Goal: Understand process/instructions: Learn how to perform a task or action

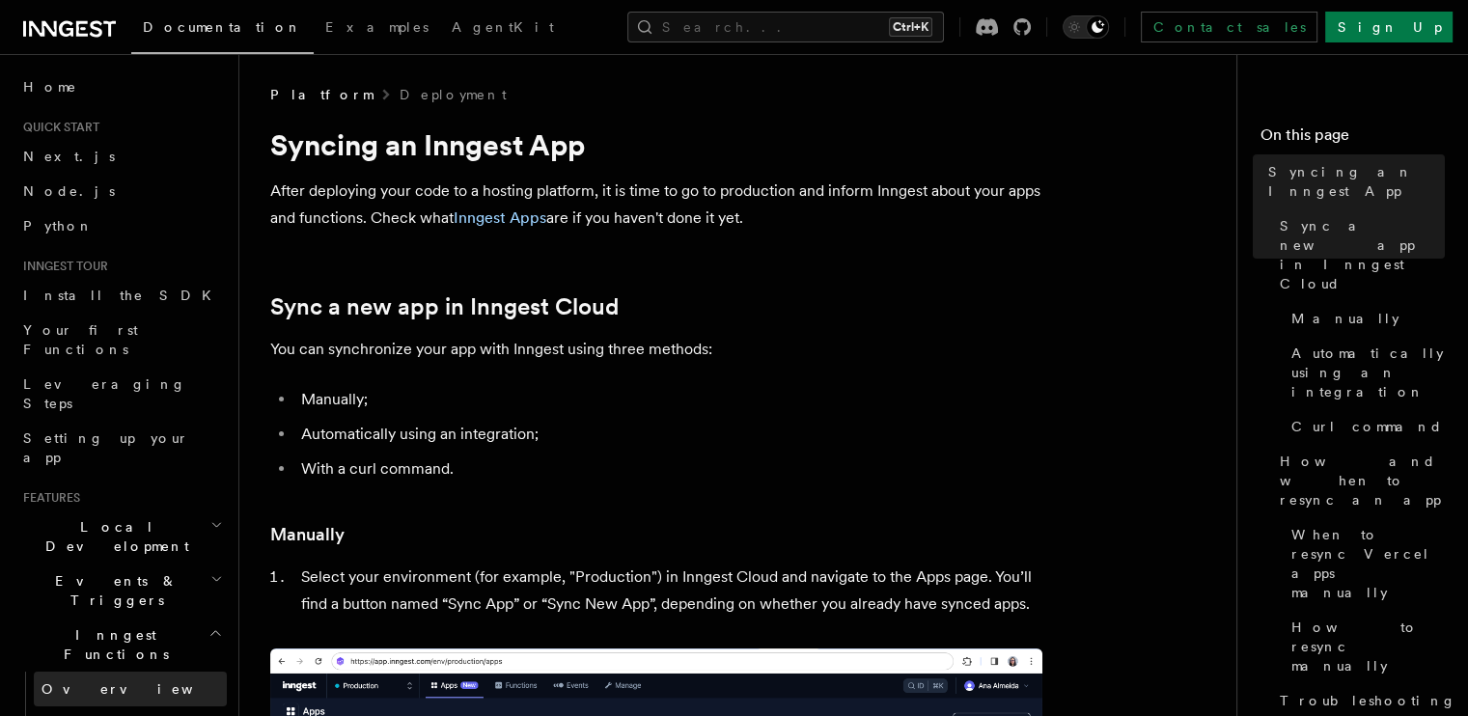
click at [121, 672] on link "Overview" at bounding box center [130, 689] width 193 height 35
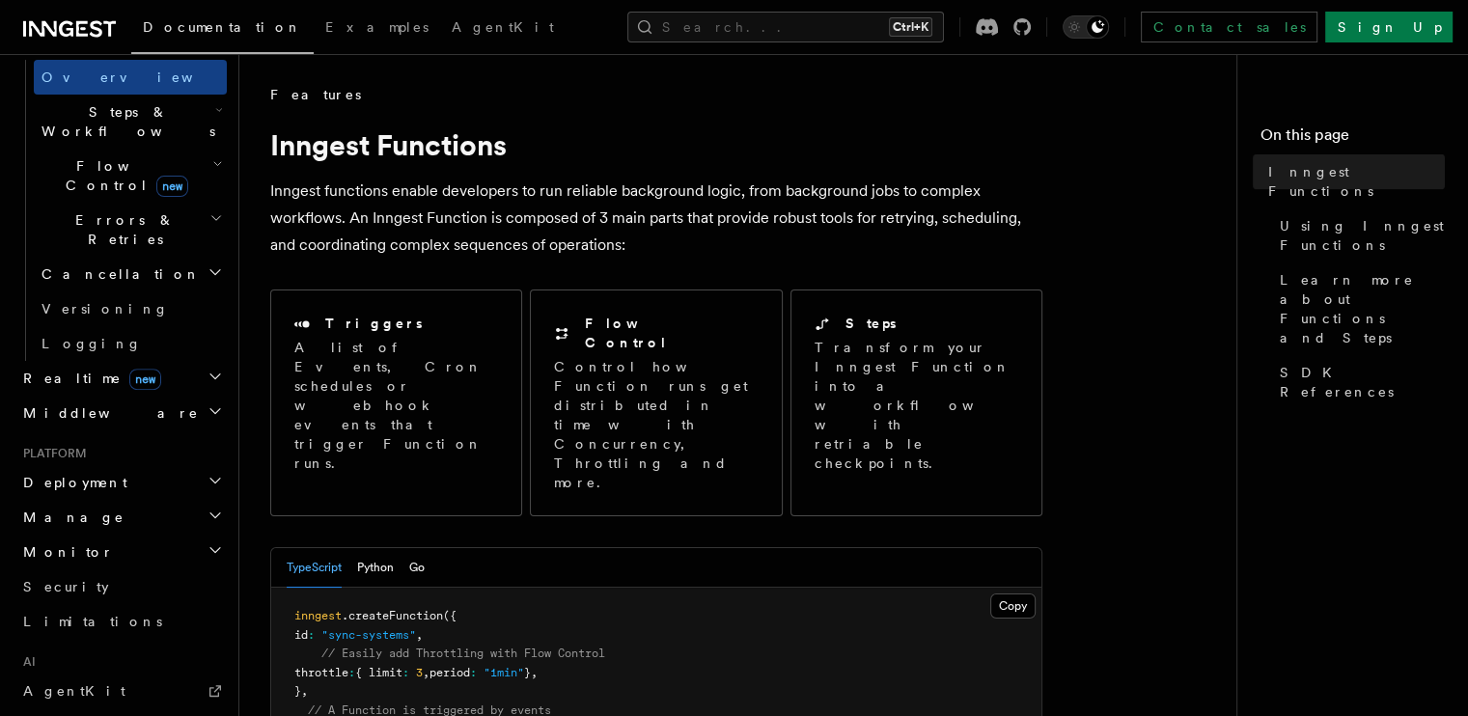
scroll to position [614, 0]
click at [141, 463] on h2 "Deployment" at bounding box center [120, 480] width 211 height 35
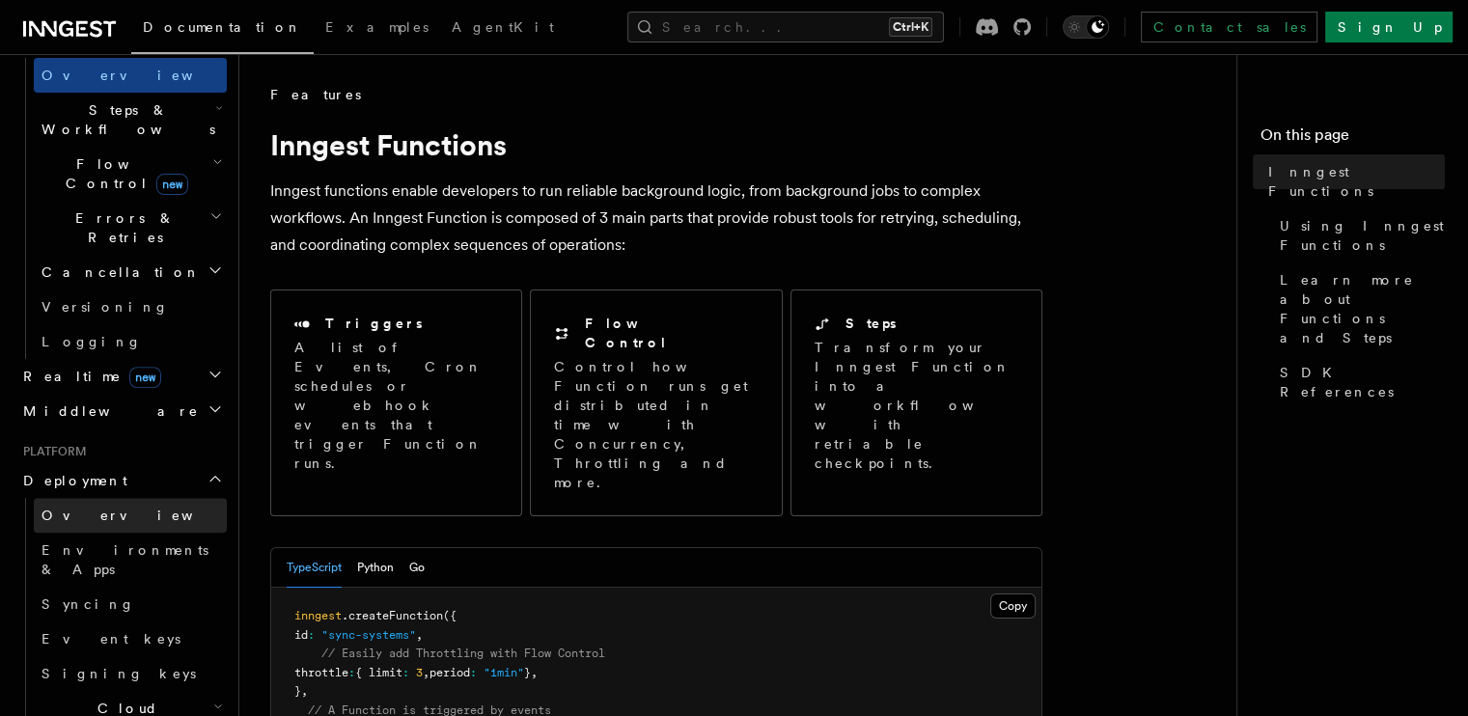
click at [124, 498] on link "Overview" at bounding box center [130, 515] width 193 height 35
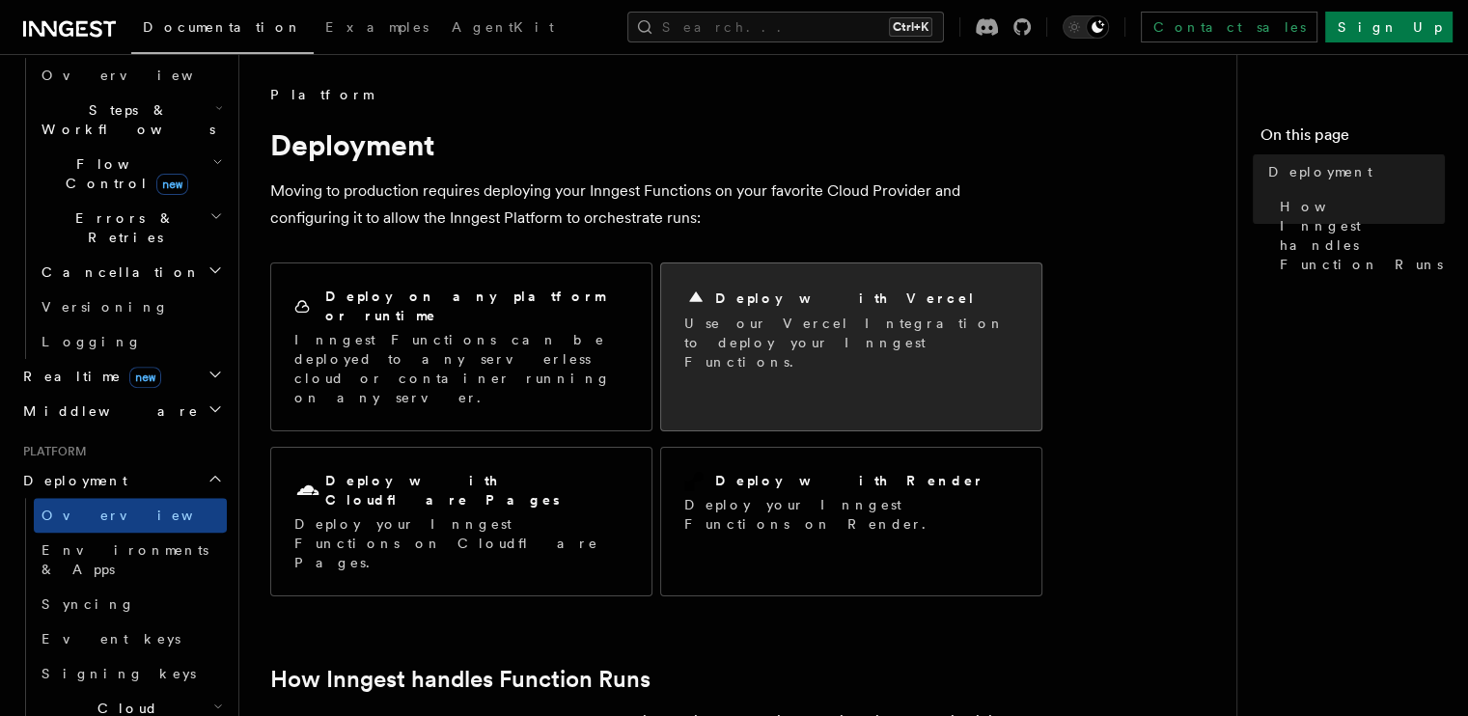
click at [813, 300] on h2 "Deploy with Vercel" at bounding box center [845, 298] width 261 height 19
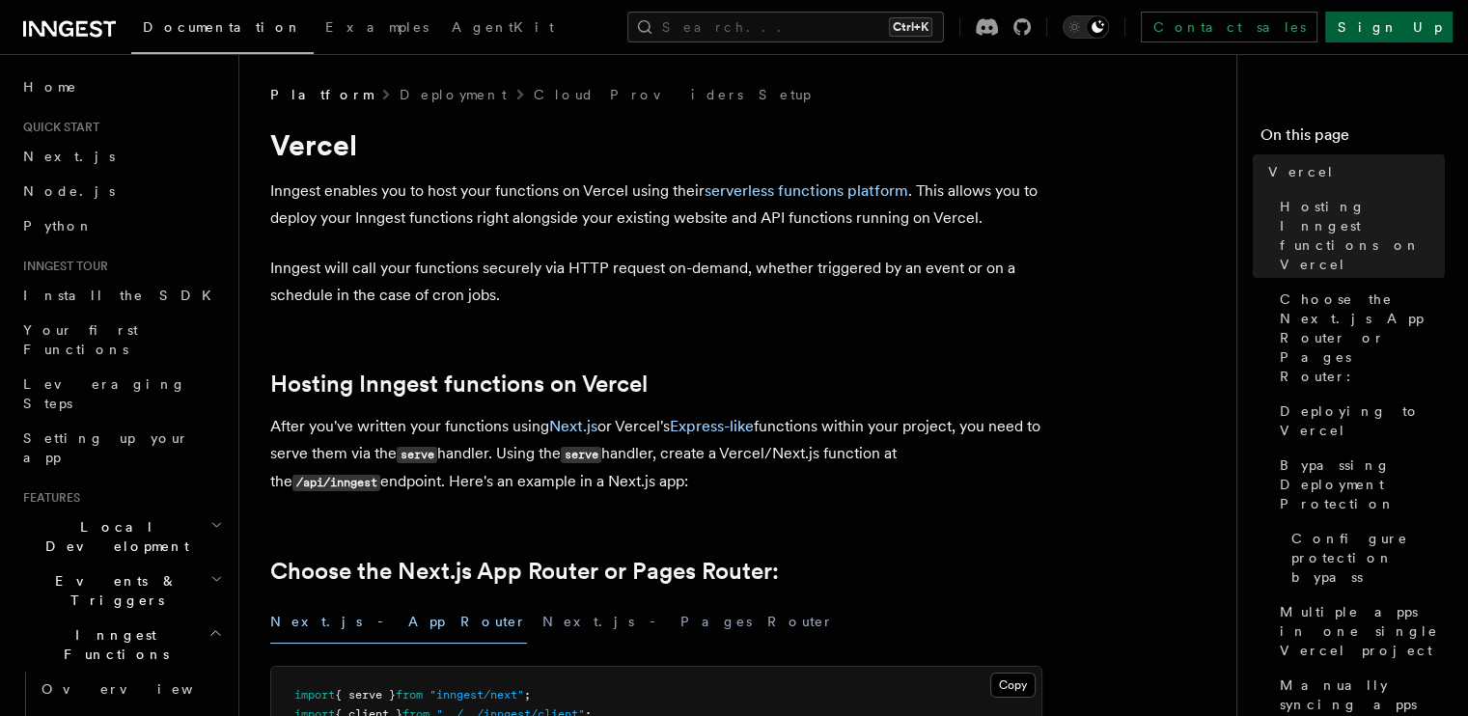
click at [1409, 26] on link "Sign Up" at bounding box center [1388, 27] width 127 height 31
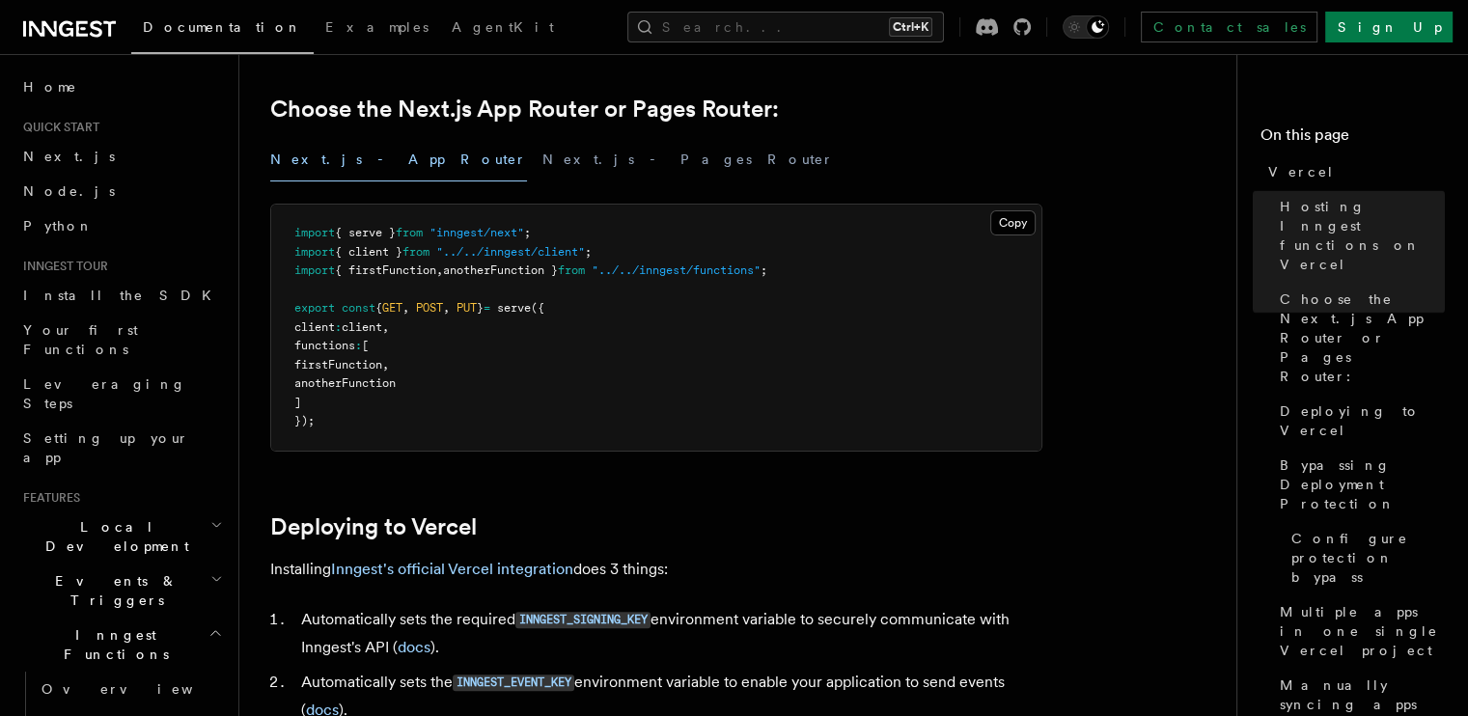
scroll to position [463, 0]
click at [452, 566] on link "Inngest's official Vercel integration" at bounding box center [452, 568] width 242 height 18
